Goal: Task Accomplishment & Management: Manage account settings

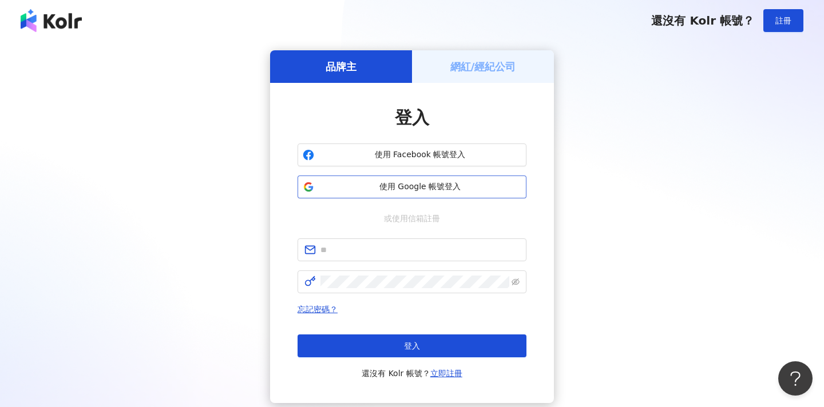
click at [402, 185] on span "使用 Google 帳號登入" at bounding box center [420, 186] width 203 height 11
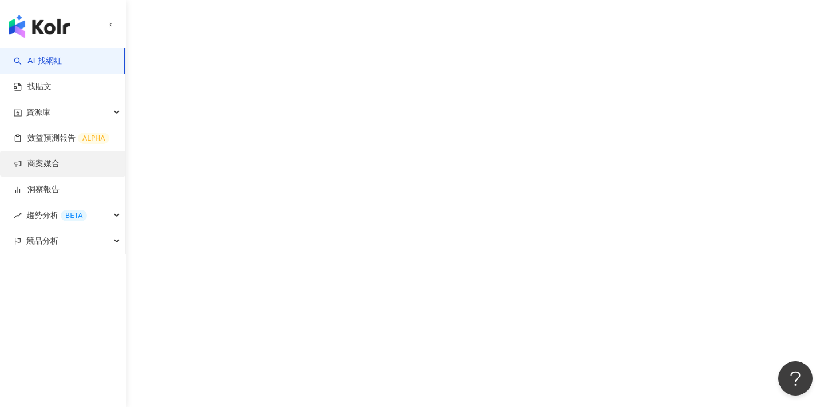
click at [59, 165] on link "商案媒合" at bounding box center [37, 163] width 46 height 11
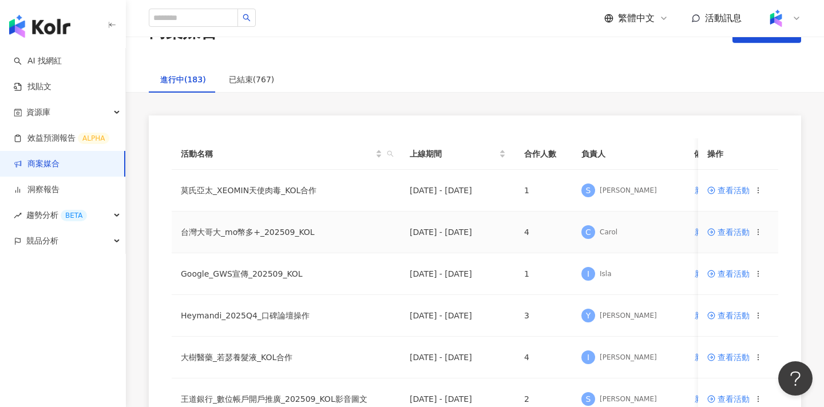
scroll to position [84, 0]
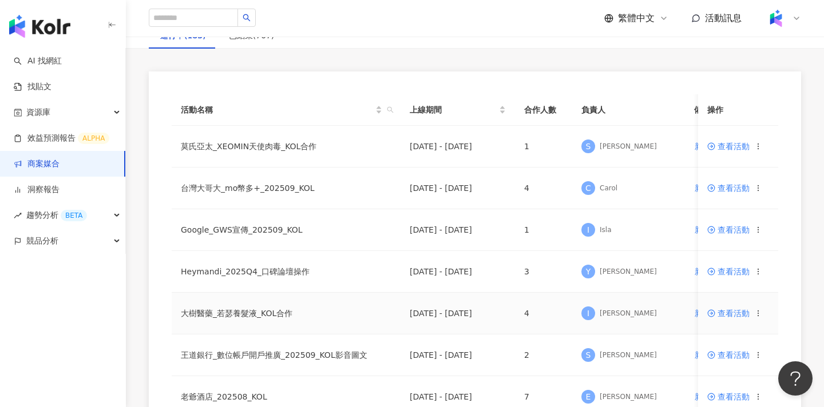
click at [719, 312] on span "查看活動" at bounding box center [728, 314] width 42 height 8
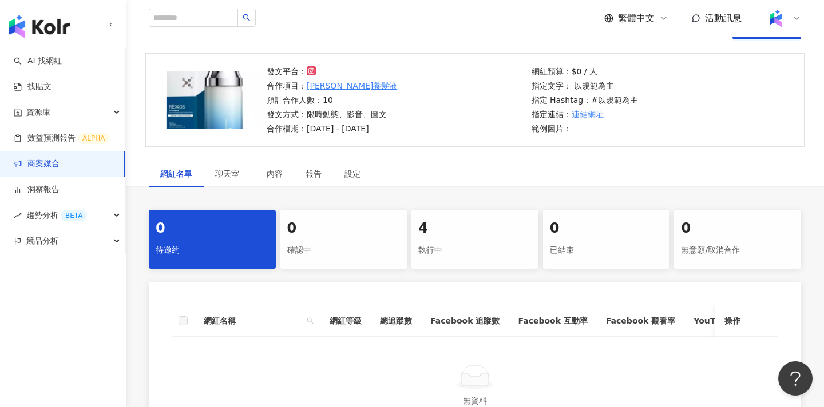
scroll to position [150, 0]
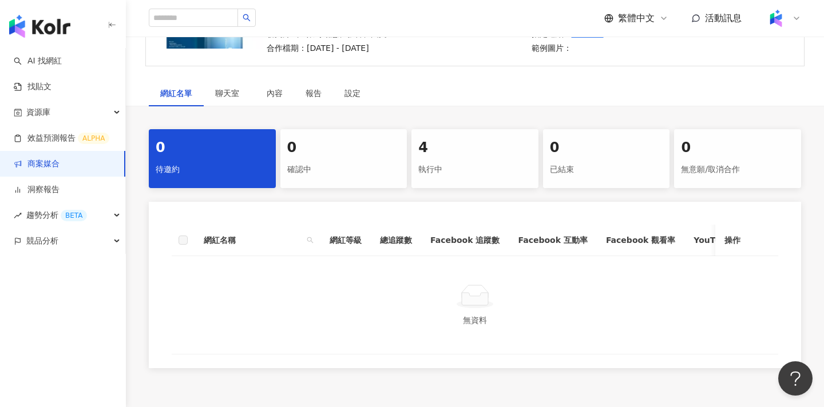
click at [455, 176] on div "執行中" at bounding box center [474, 169] width 113 height 19
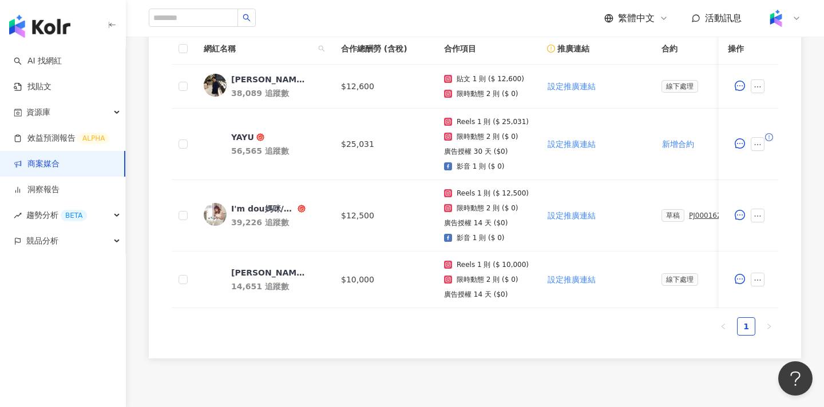
scroll to position [386, 0]
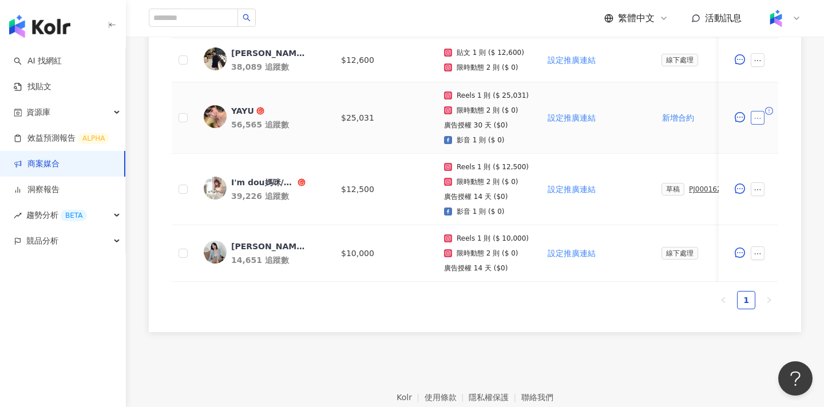
click at [757, 122] on button "button" at bounding box center [758, 118] width 14 height 14
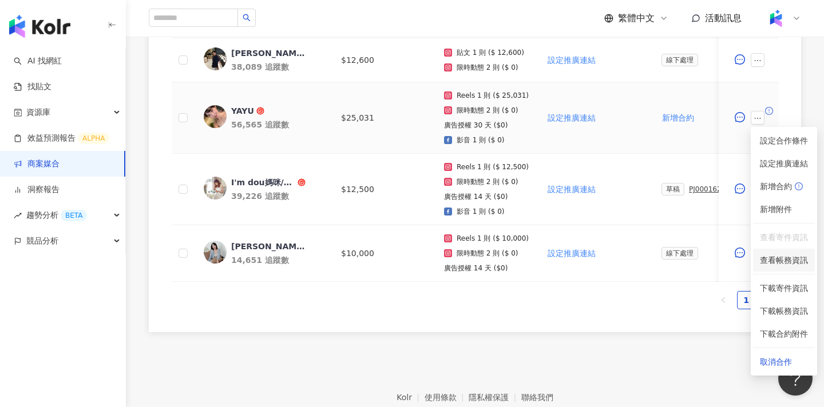
click at [765, 260] on span "查看帳務資訊" at bounding box center [784, 260] width 48 height 13
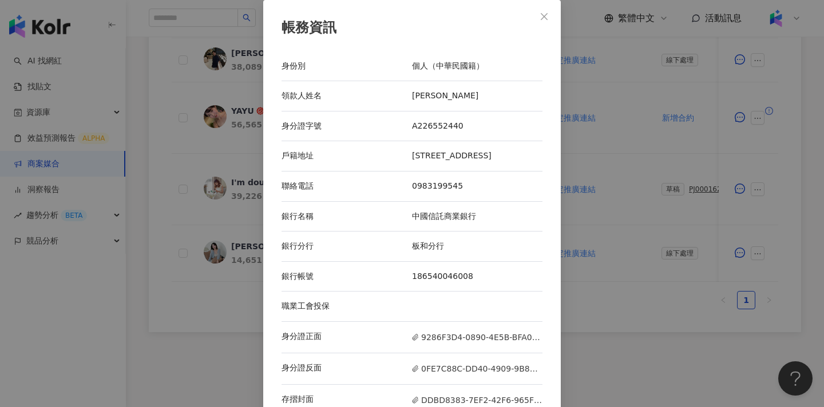
scroll to position [23, 0]
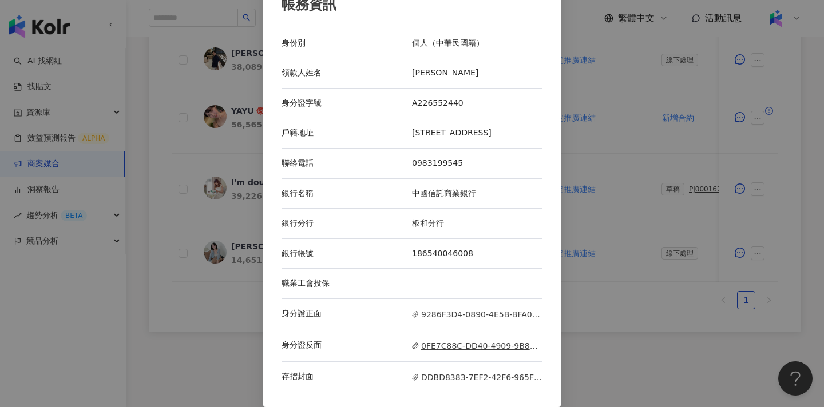
click at [441, 343] on span "0FE7C88C-DD40-4909-9B8C-F3F7B750D847.jpeg" at bounding box center [477, 346] width 130 height 13
click at [619, 130] on div "帳務資訊 身份別 個人（中華民國籍） 領款人姓名 張雅郁 身分證字號 A226552440 戶籍地址 桃園市桃園區正光一街113號2樓 聯絡電話 098319…" at bounding box center [412, 203] width 824 height 407
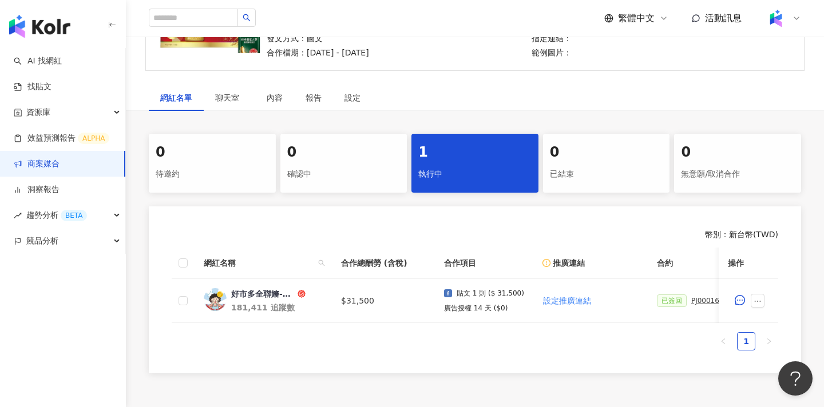
scroll to position [245, 0]
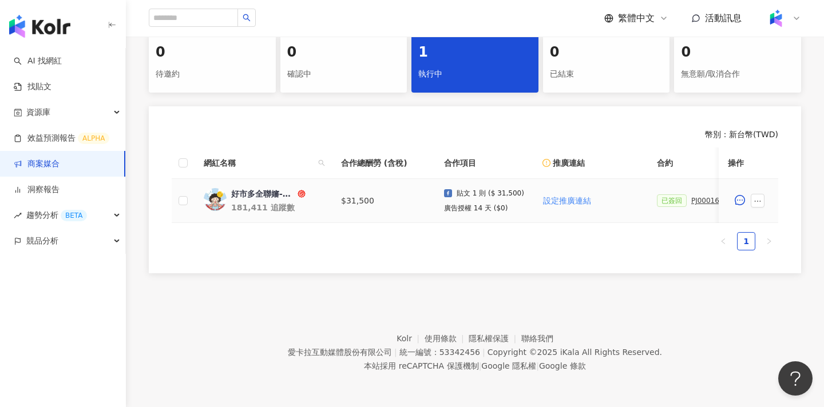
click at [701, 203] on div "PJ0001632 佳格_桂格養氣人蔘羅漢果穩氣配方_好市多折扣宣傳_202509_好市多全聯嬸圖文" at bounding box center [719, 201] width 57 height 8
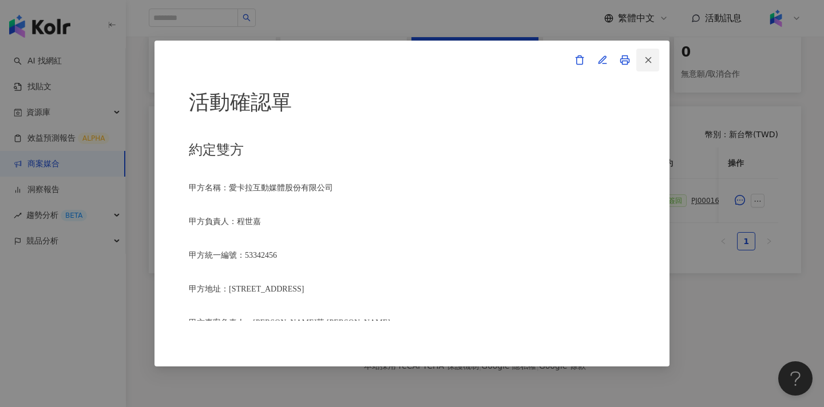
click at [646, 69] on button "button" at bounding box center [647, 60] width 23 height 23
